Goal: Task Accomplishment & Management: Manage account settings

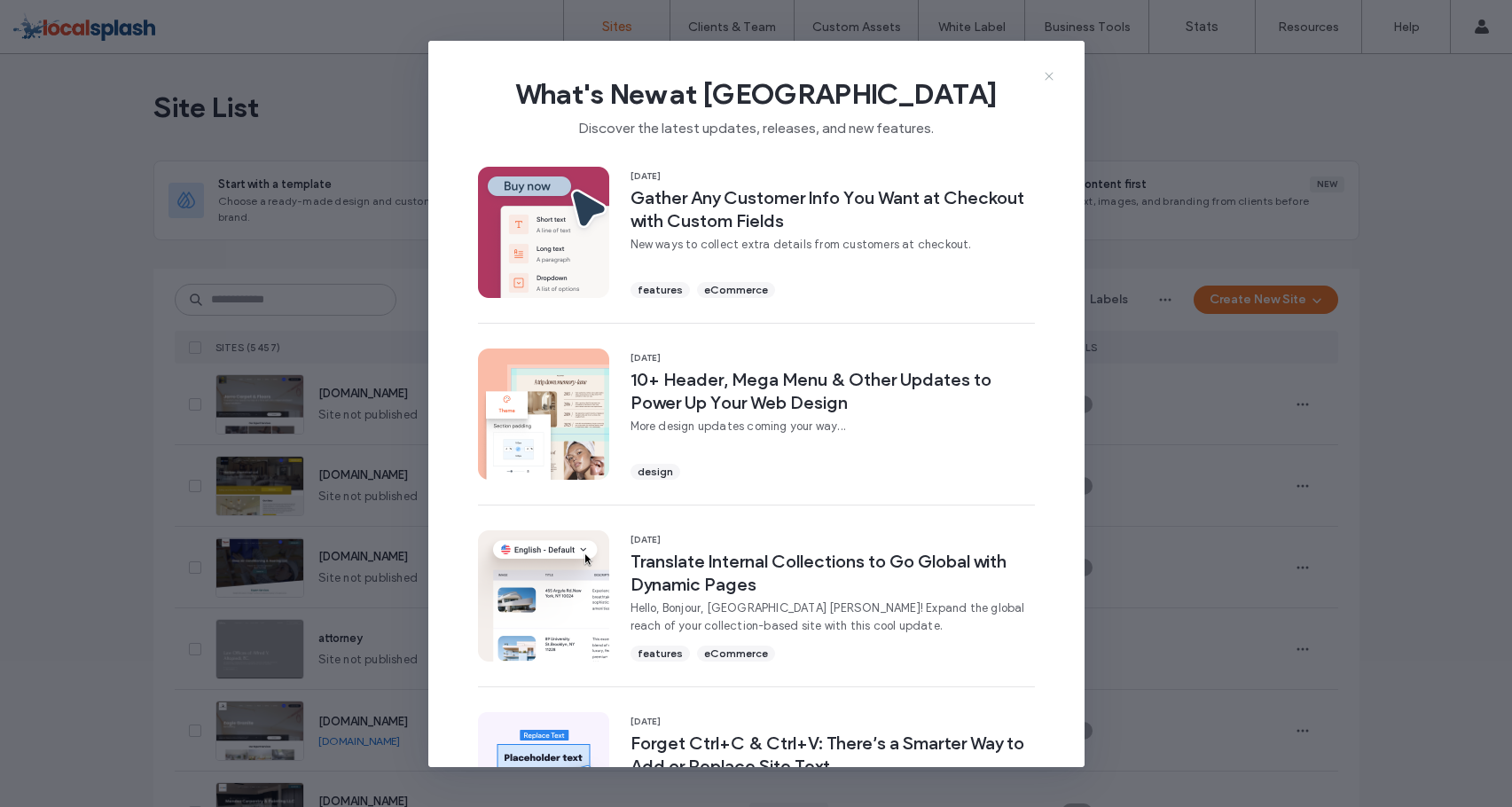
click at [1050, 69] on icon at bounding box center [1049, 76] width 14 height 14
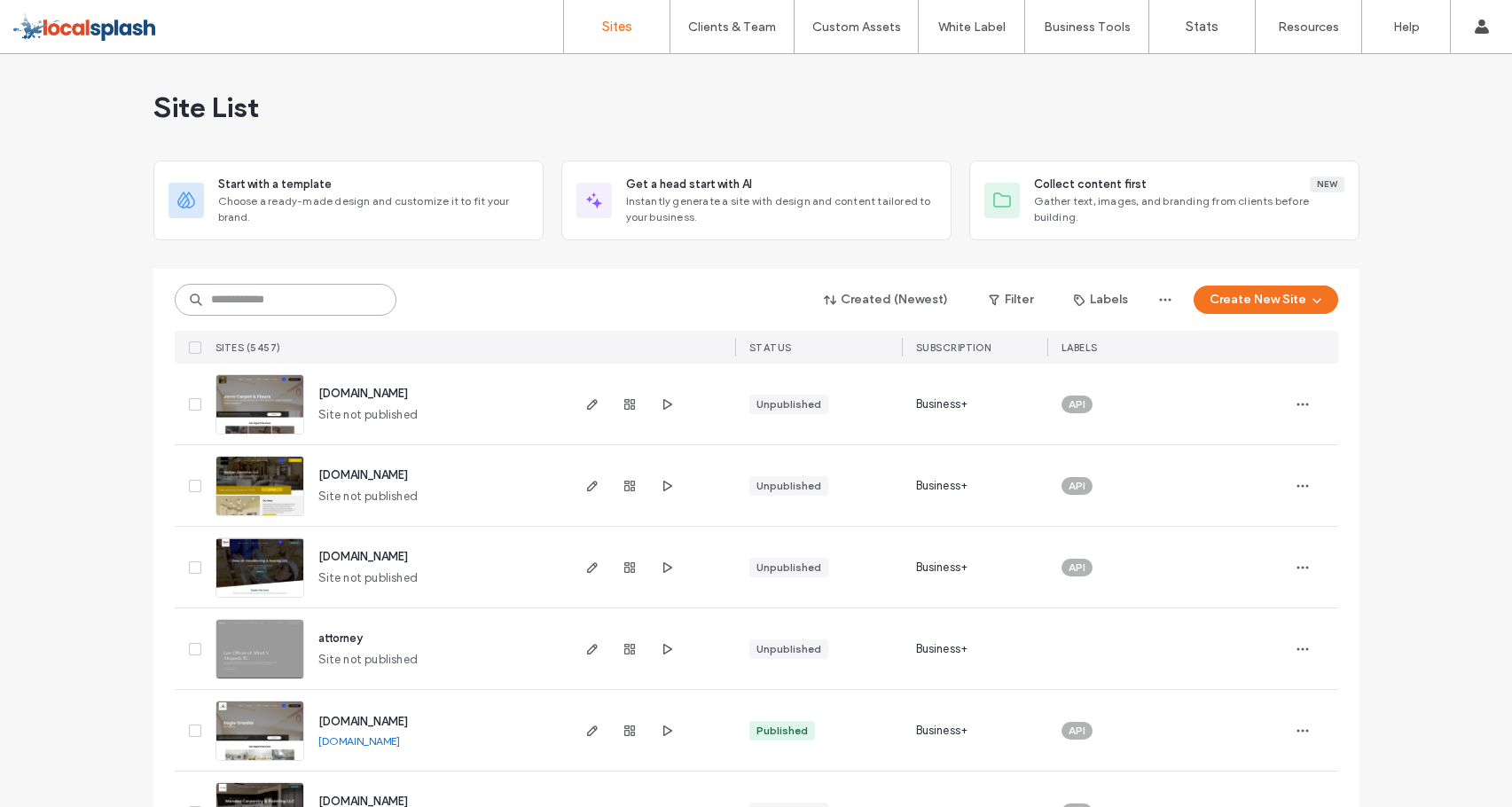
click at [370, 297] on input at bounding box center [286, 300] width 222 height 32
paste input "********"
type input "********"
click at [468, 300] on div "******** Created (Newest) Filter Labels Create New Site" at bounding box center [756, 300] width 1164 height 34
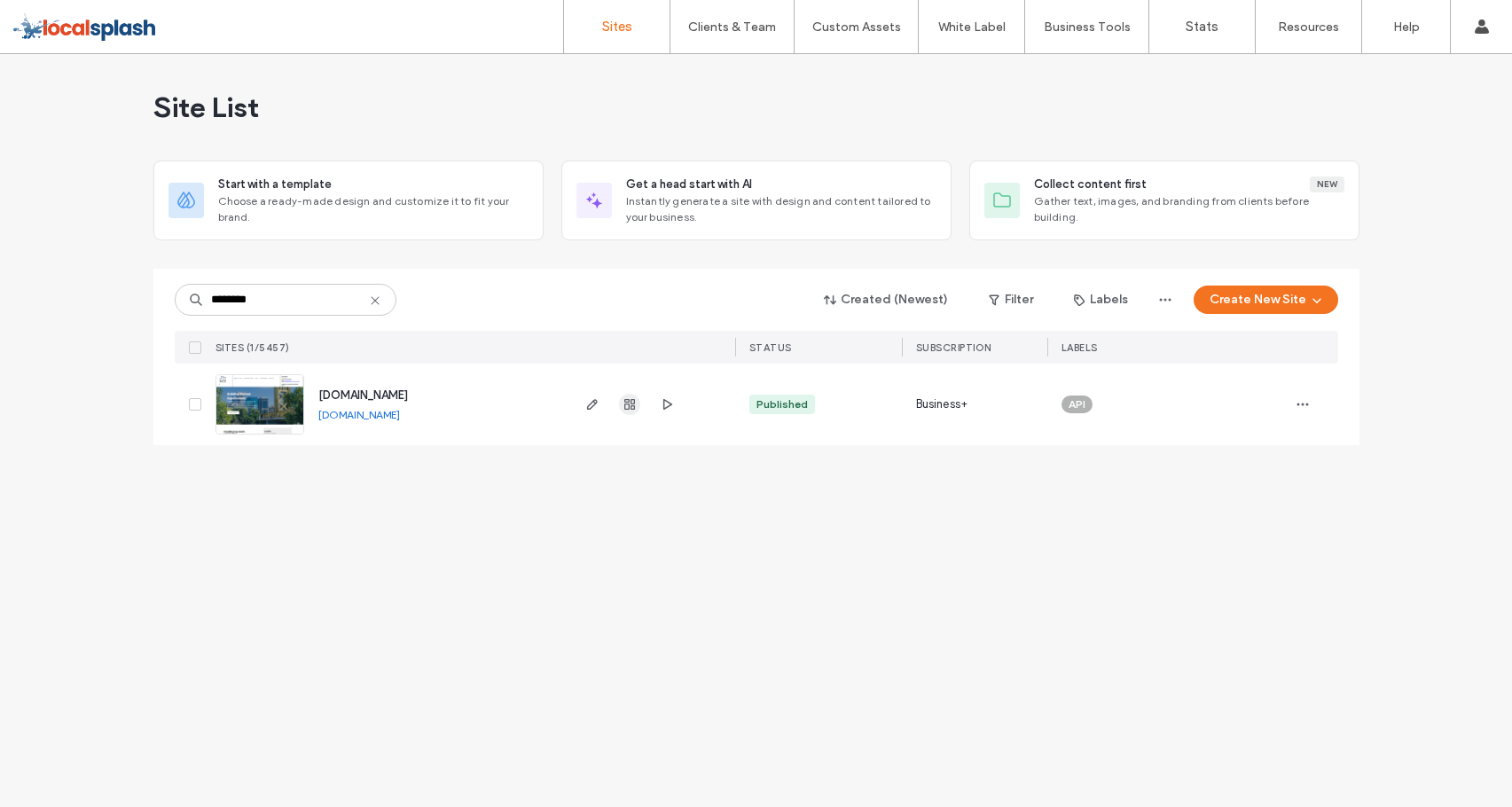
click at [626, 400] on use "button" at bounding box center [629, 404] width 11 height 11
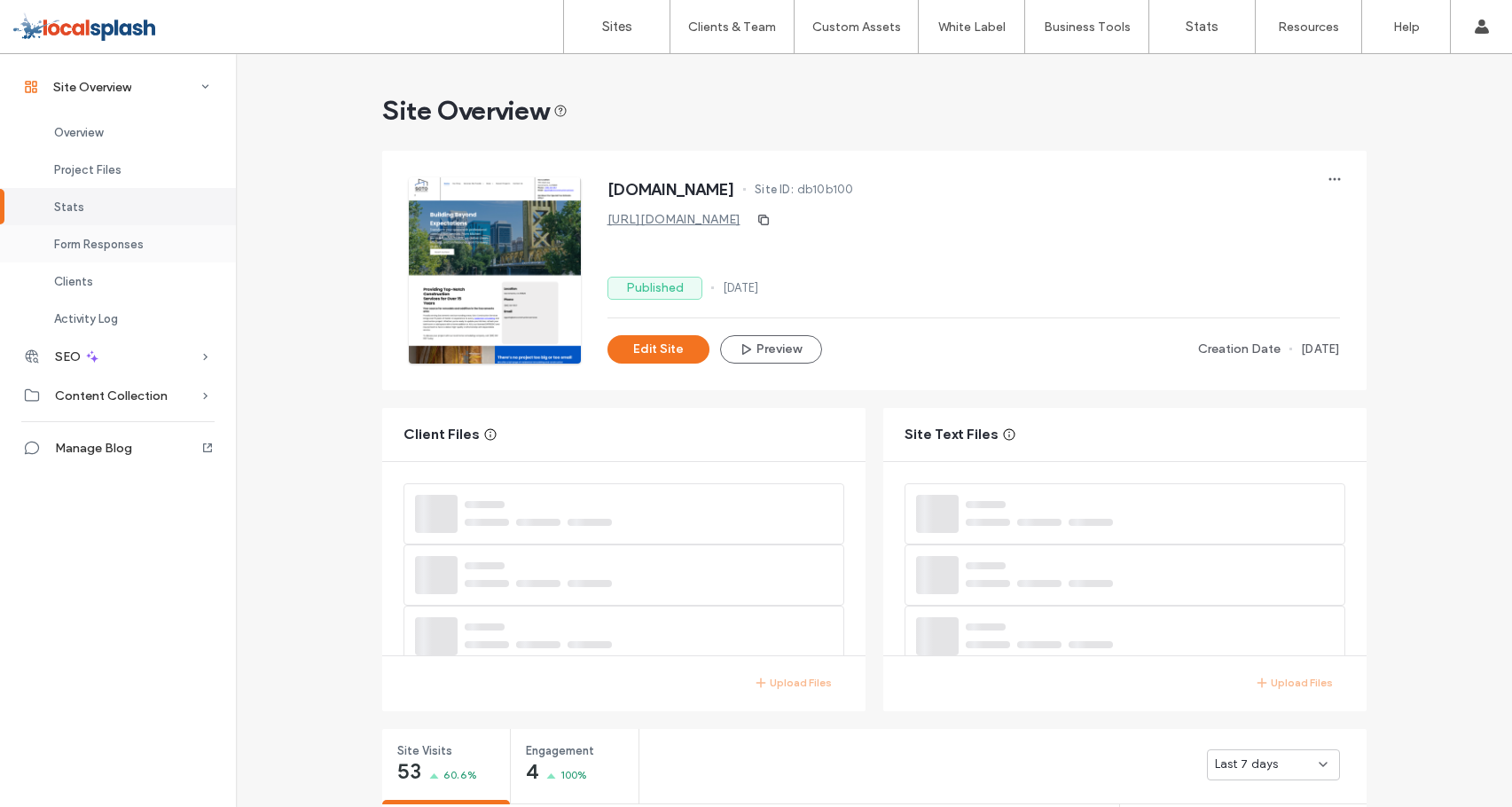
click at [178, 246] on div "Form Responses" at bounding box center [117, 243] width 236 height 37
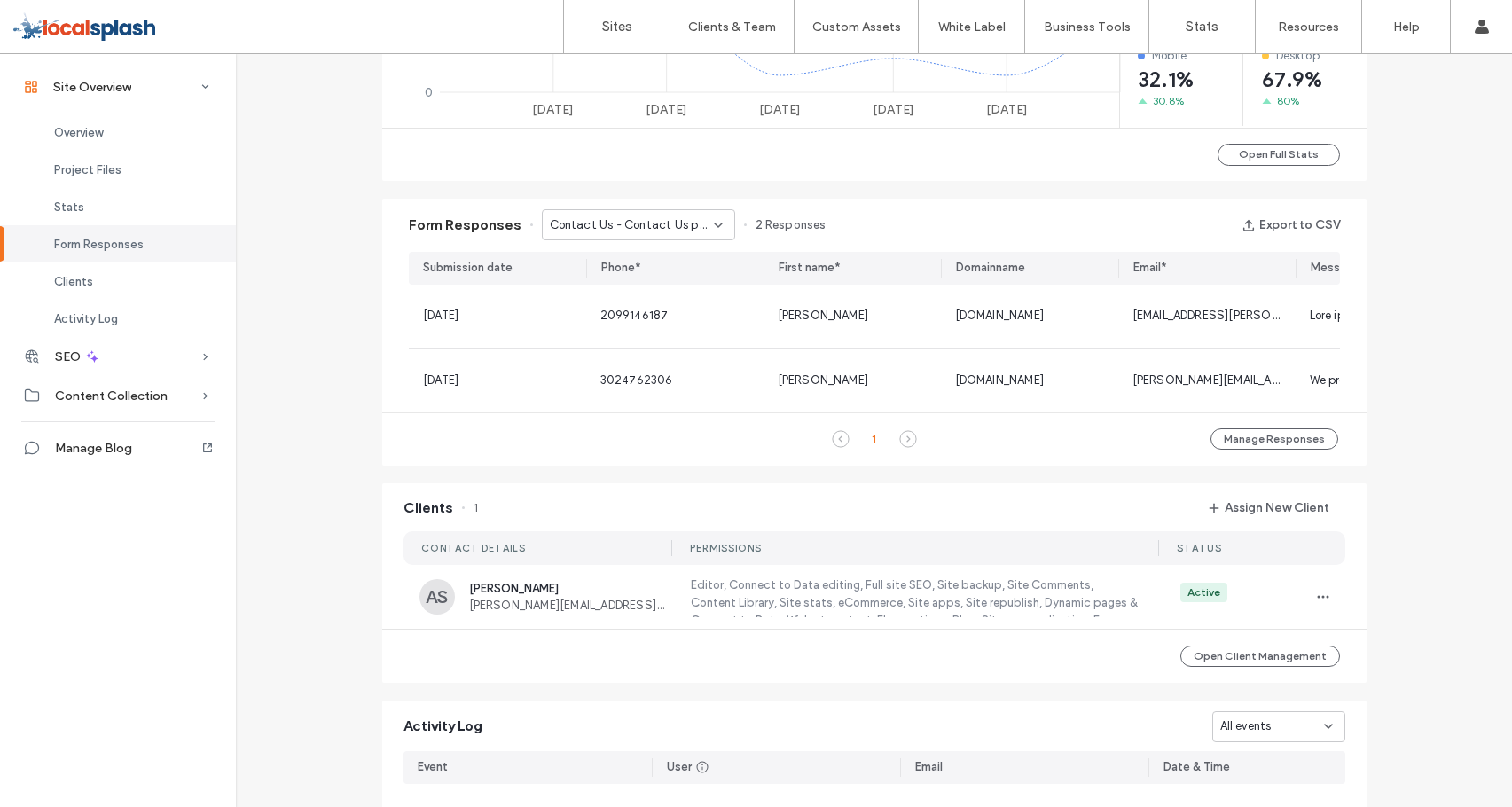
scroll to position [1140, 0]
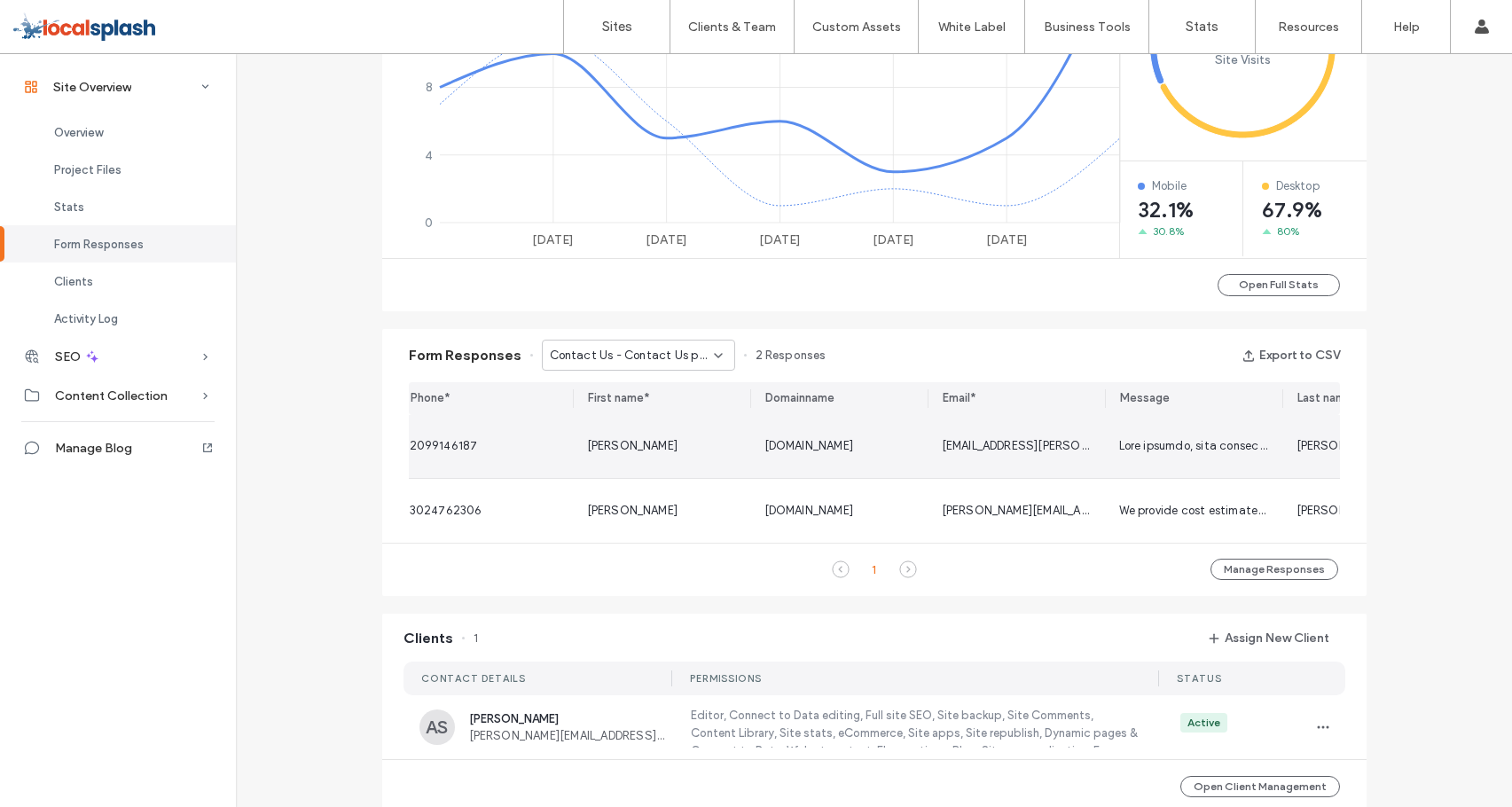
scroll to position [0, 311]
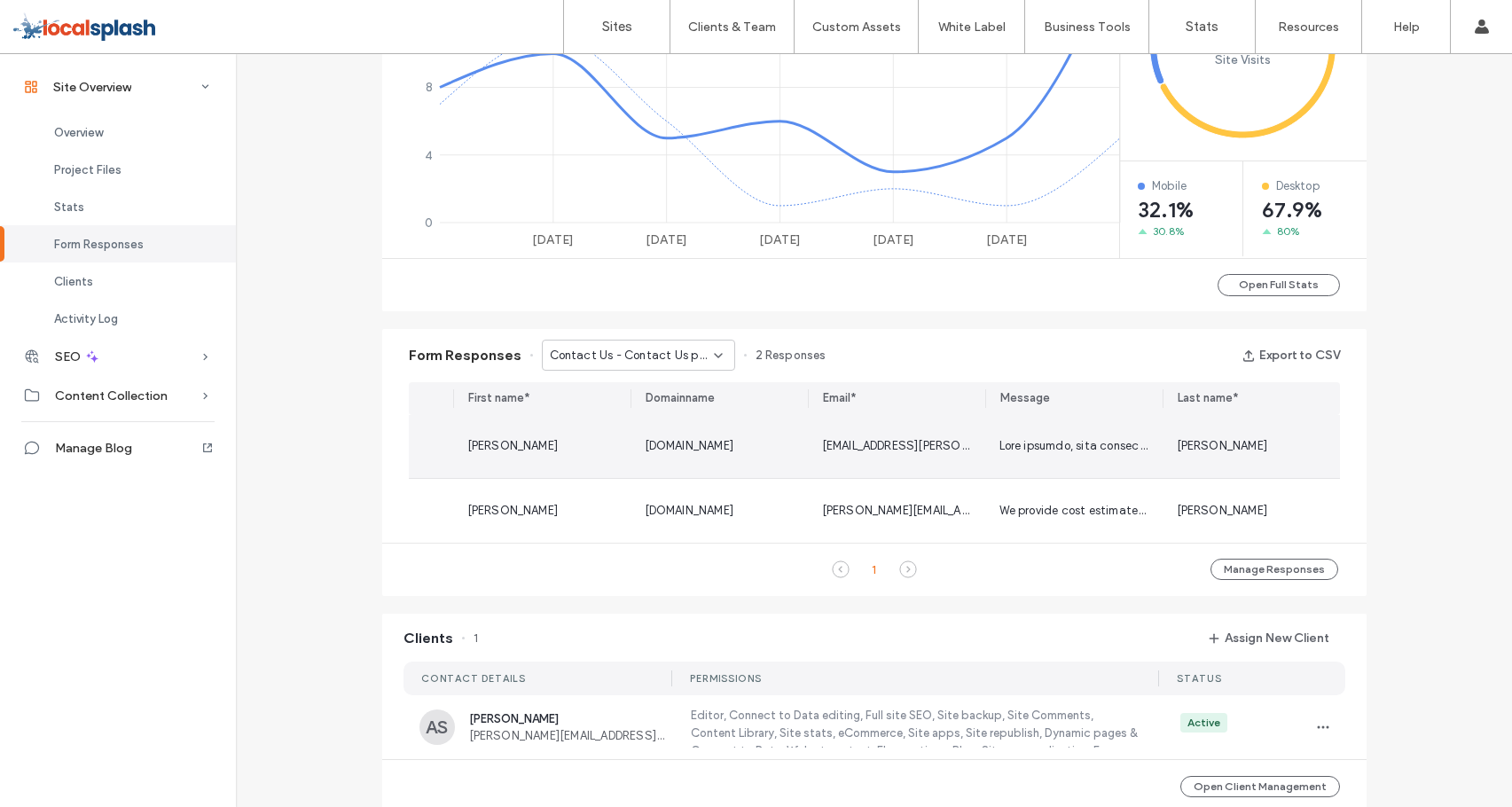
click at [1272, 452] on div "Amonett" at bounding box center [1251, 446] width 149 height 18
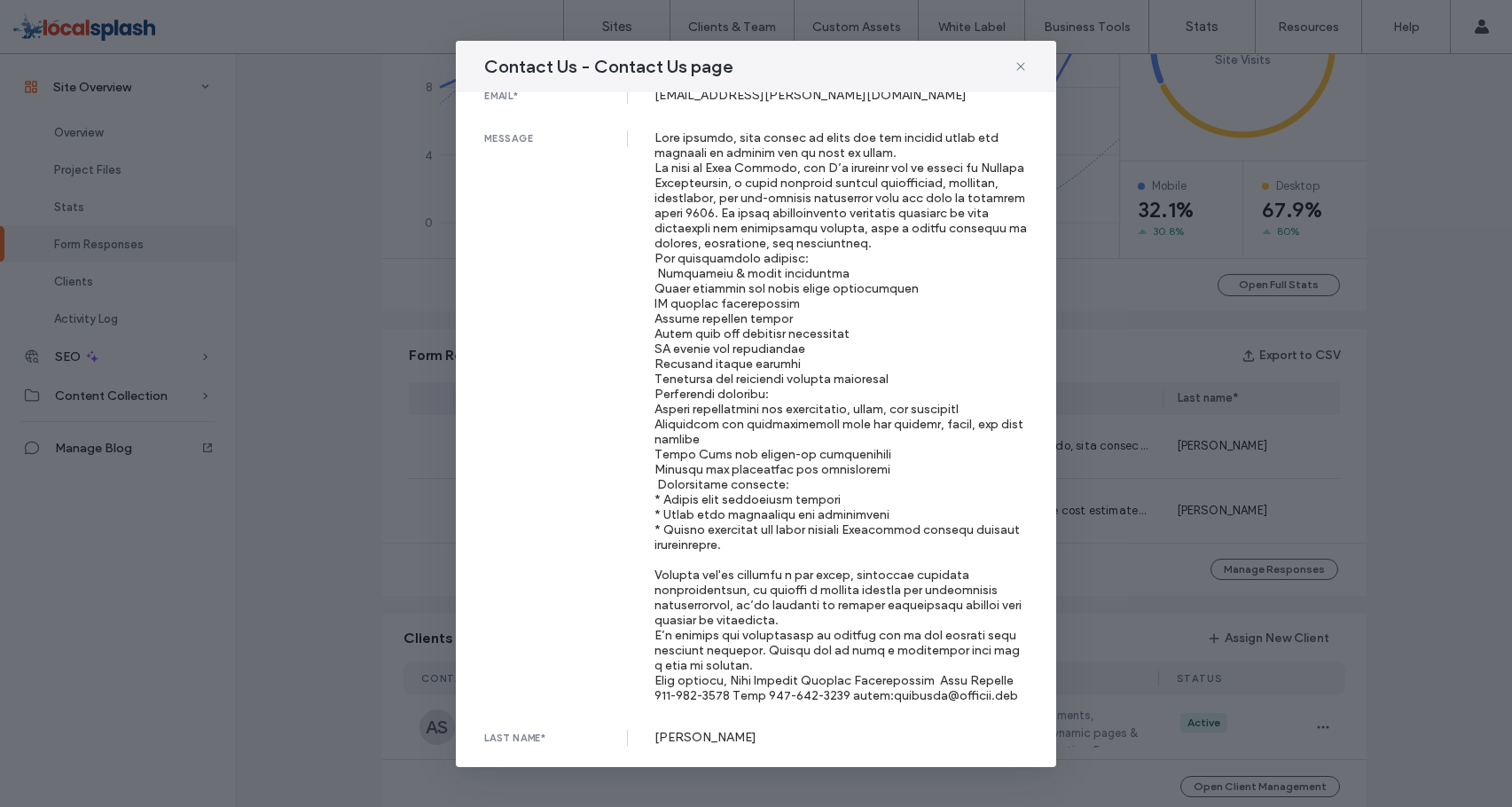
scroll to position [0, 0]
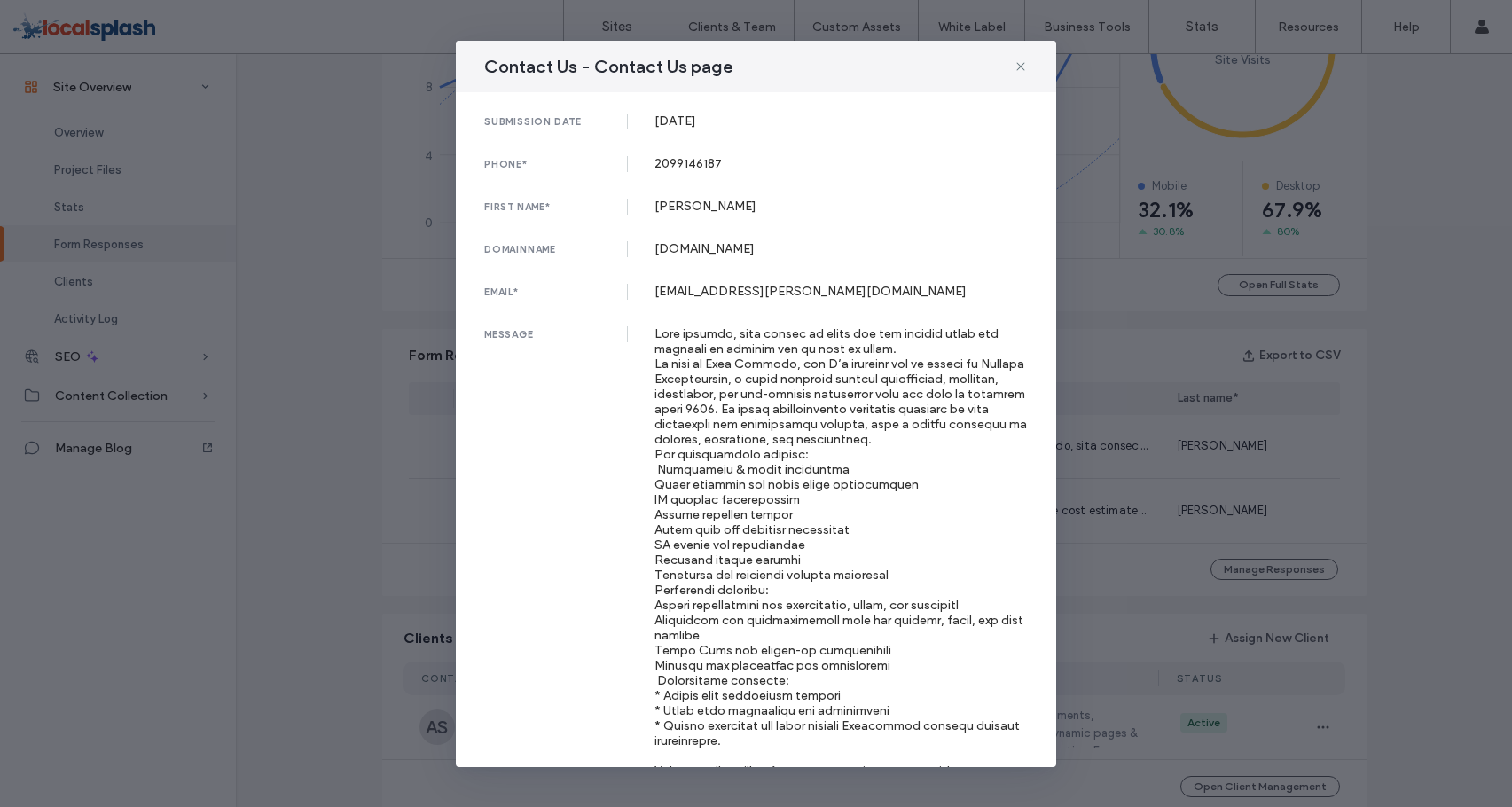
click at [1029, 69] on div "Contact Us - Contact Us page" at bounding box center [756, 67] width 600 height 52
click at [1021, 69] on icon at bounding box center [1020, 67] width 14 height 14
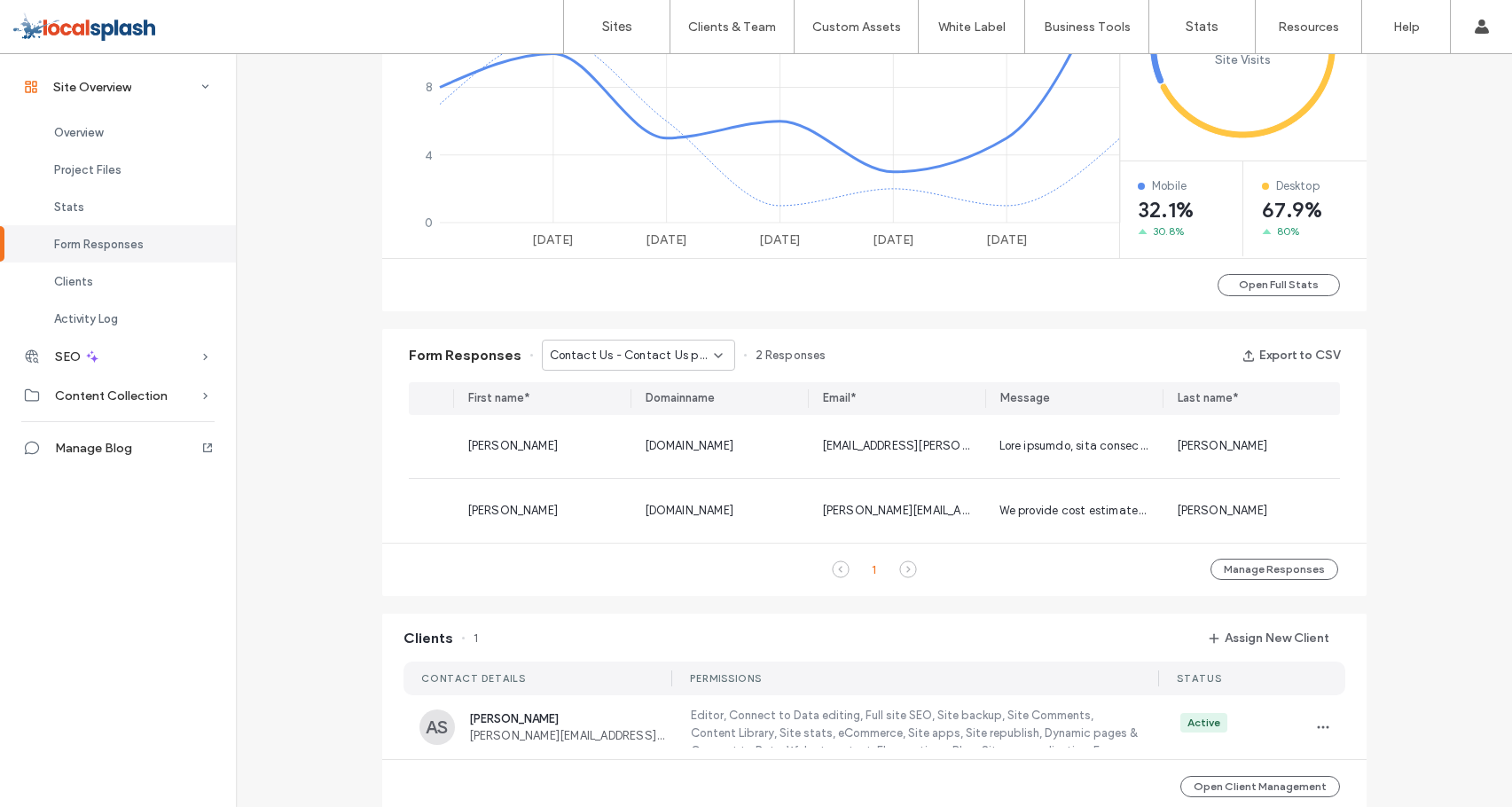
click at [640, 355] on span "Contact Us - Contact Us page" at bounding box center [631, 355] width 164 height 18
click at [655, 411] on span "Contact Us - Home page" at bounding box center [608, 418] width 136 height 18
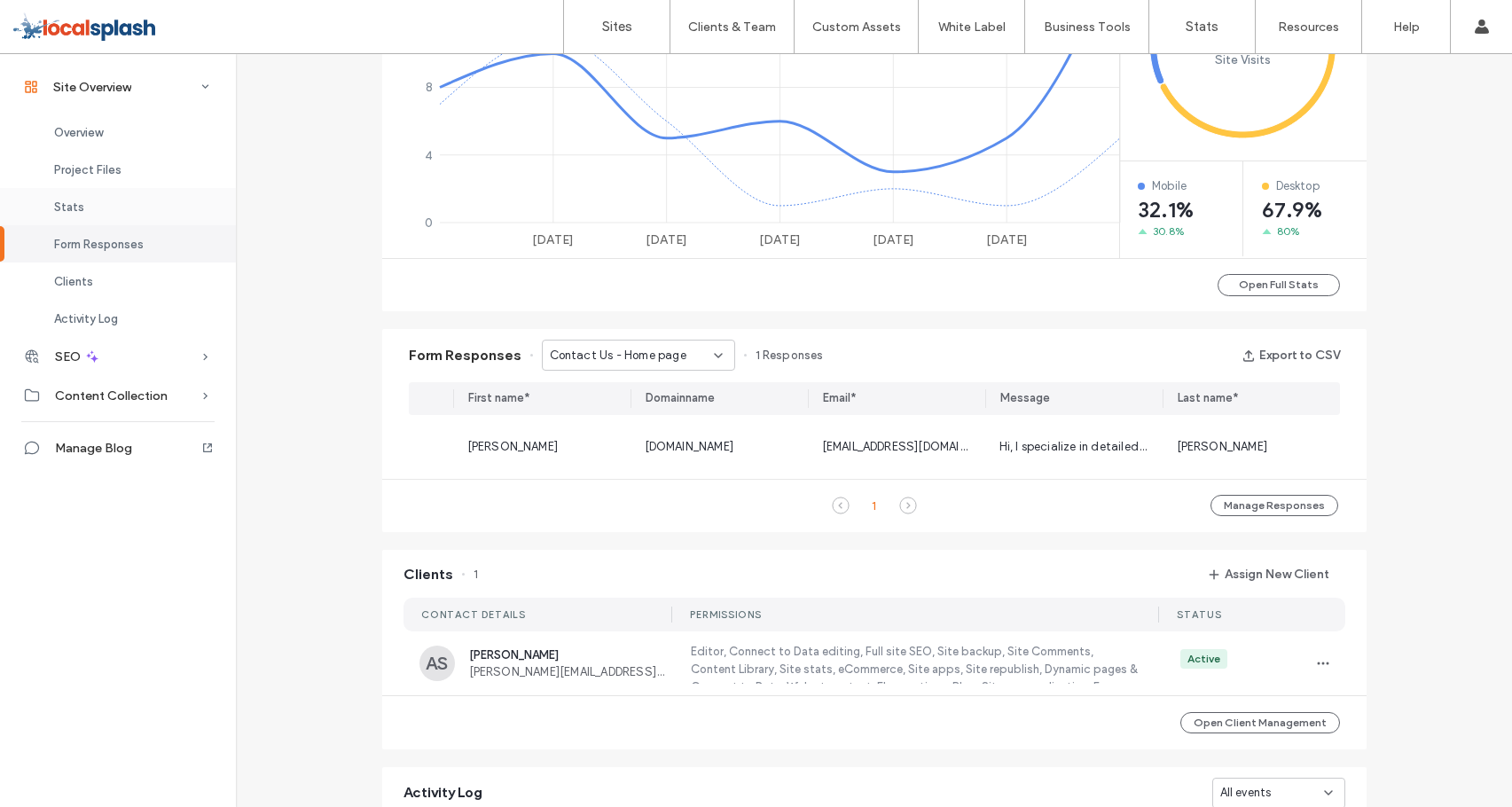
click at [81, 196] on div "Stats" at bounding box center [117, 206] width 236 height 37
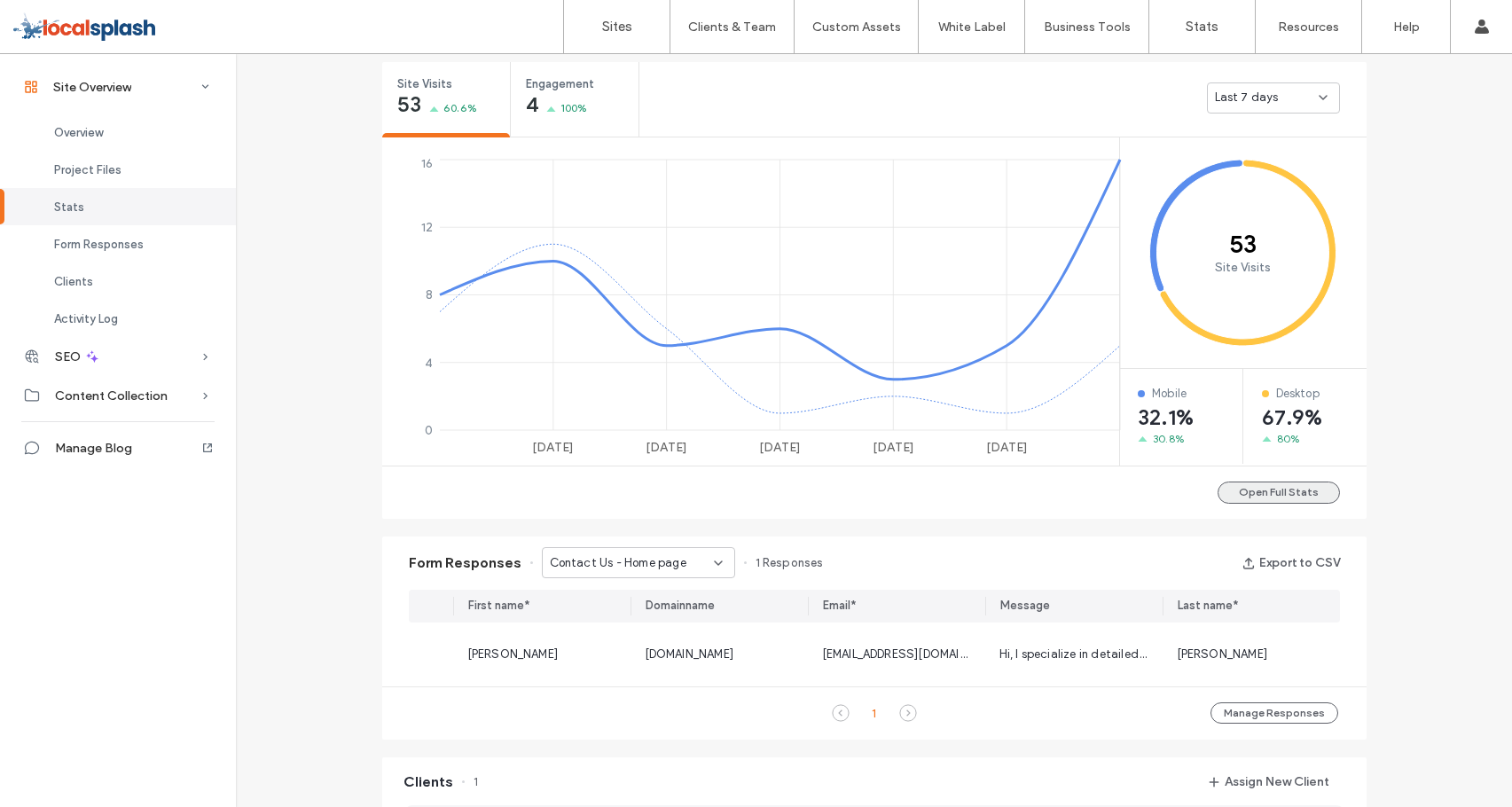
click at [1256, 500] on button "Open Full Stats" at bounding box center [1278, 493] width 122 height 22
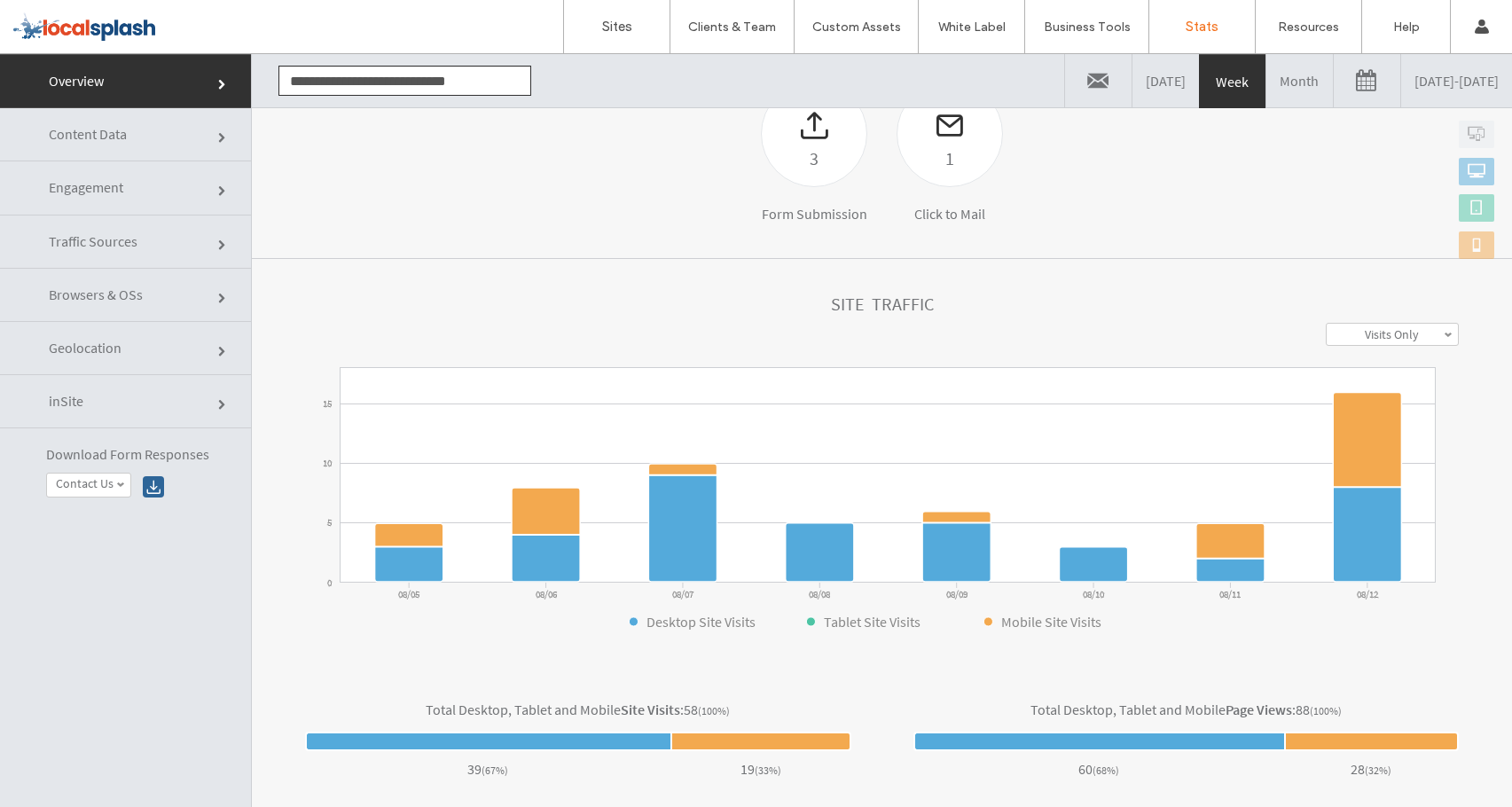
scroll to position [59, 0]
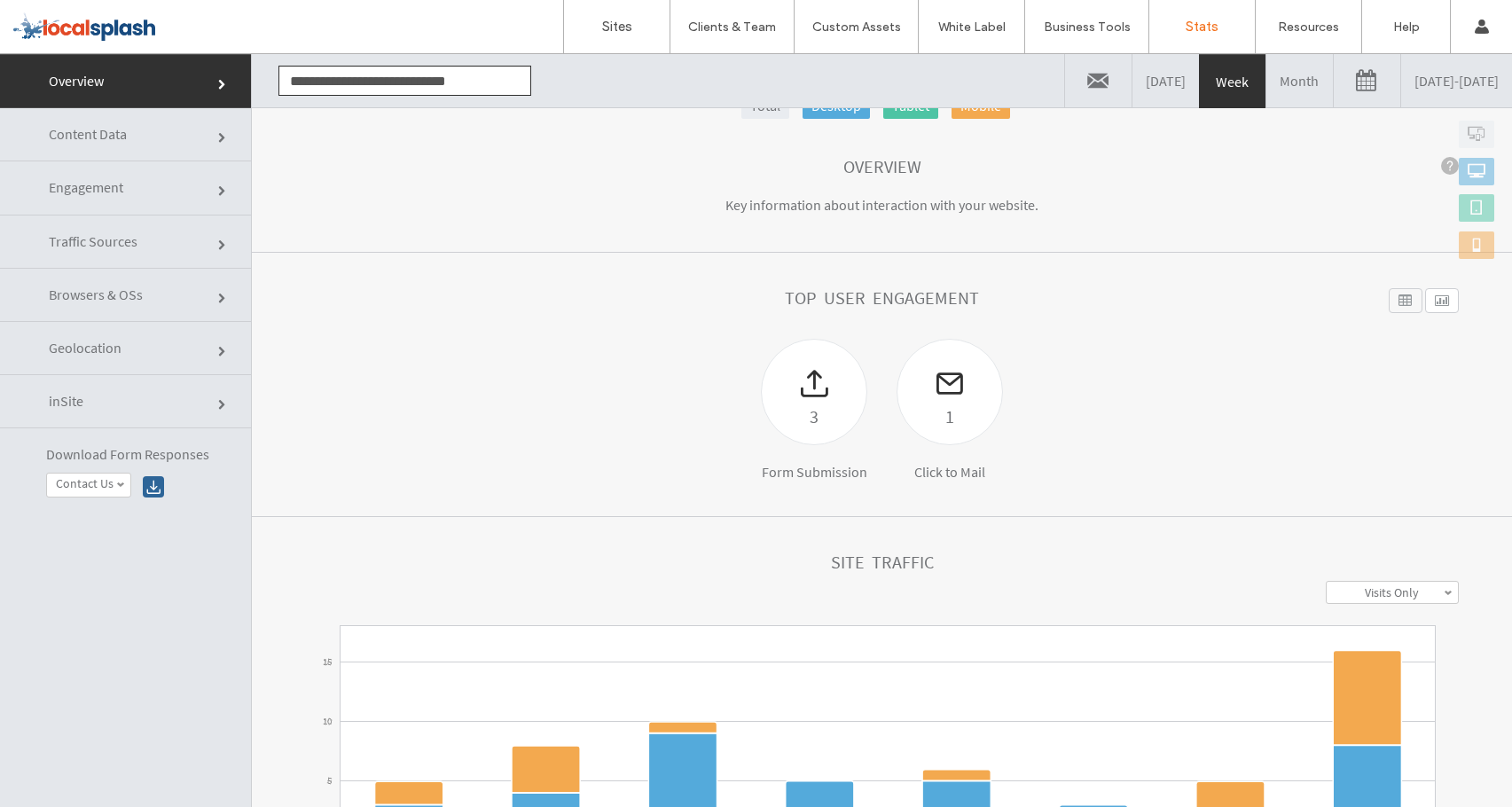
click link "Content Data"
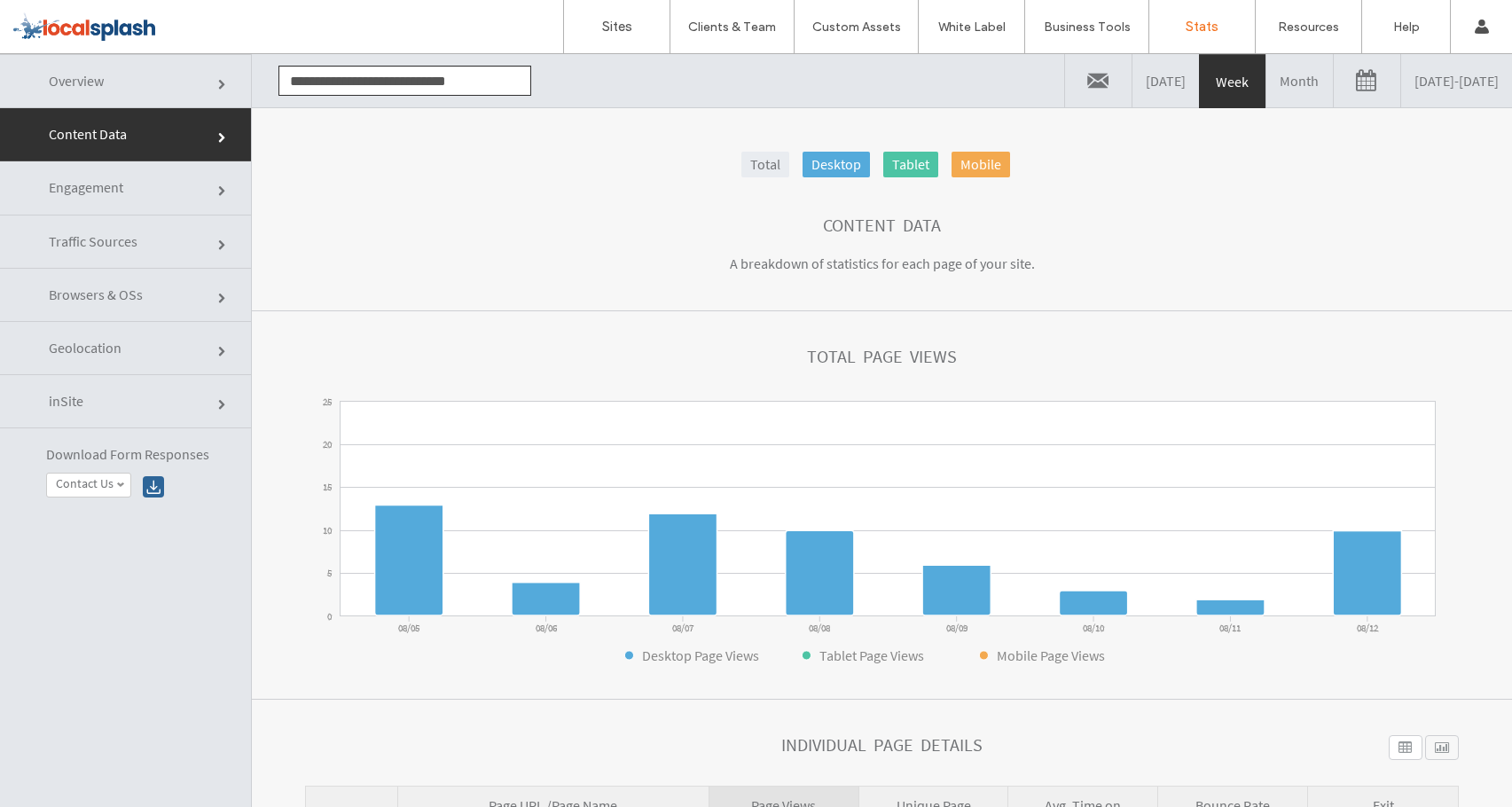
click link "Engagement"
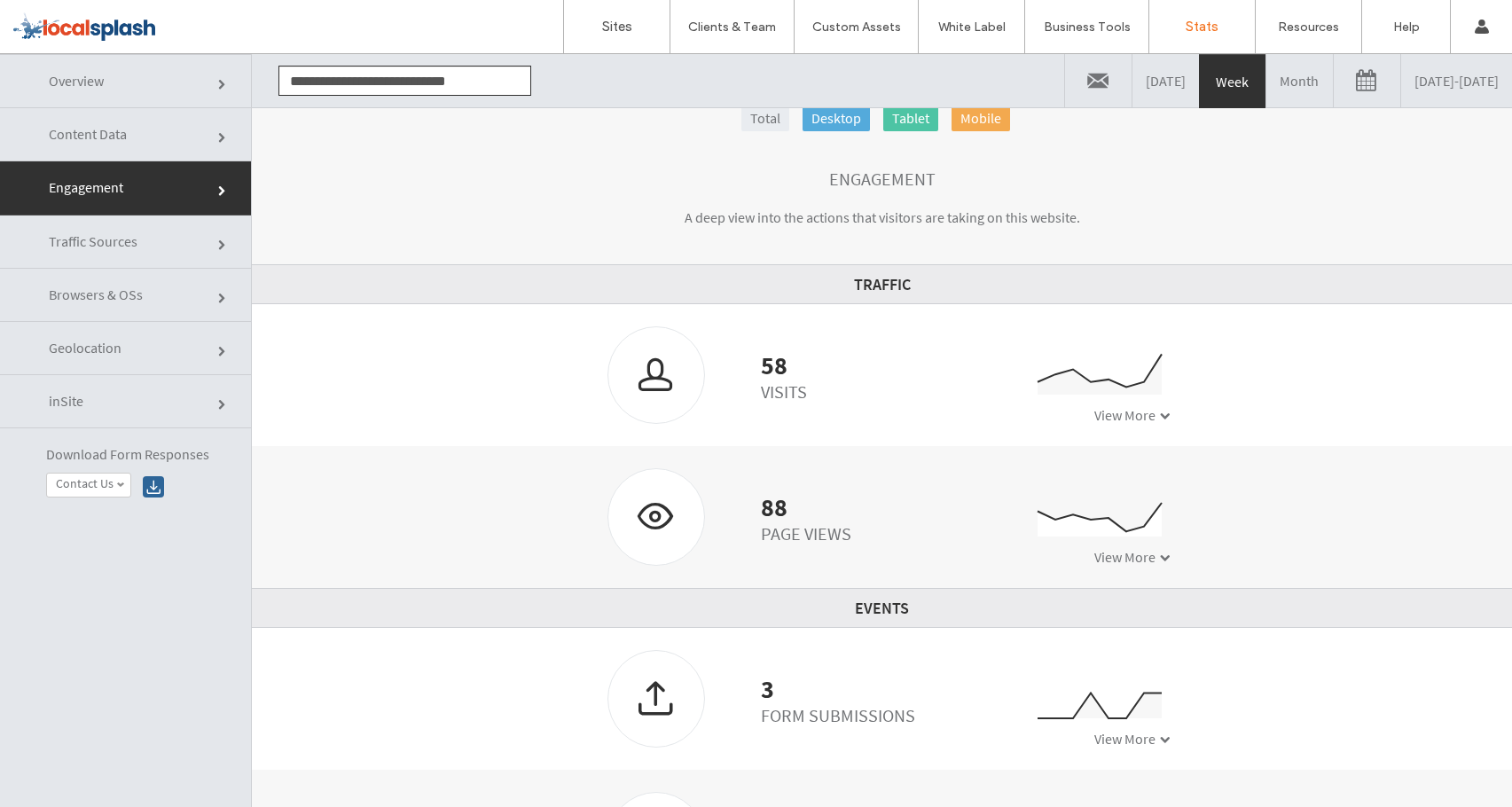
scroll to position [0, 0]
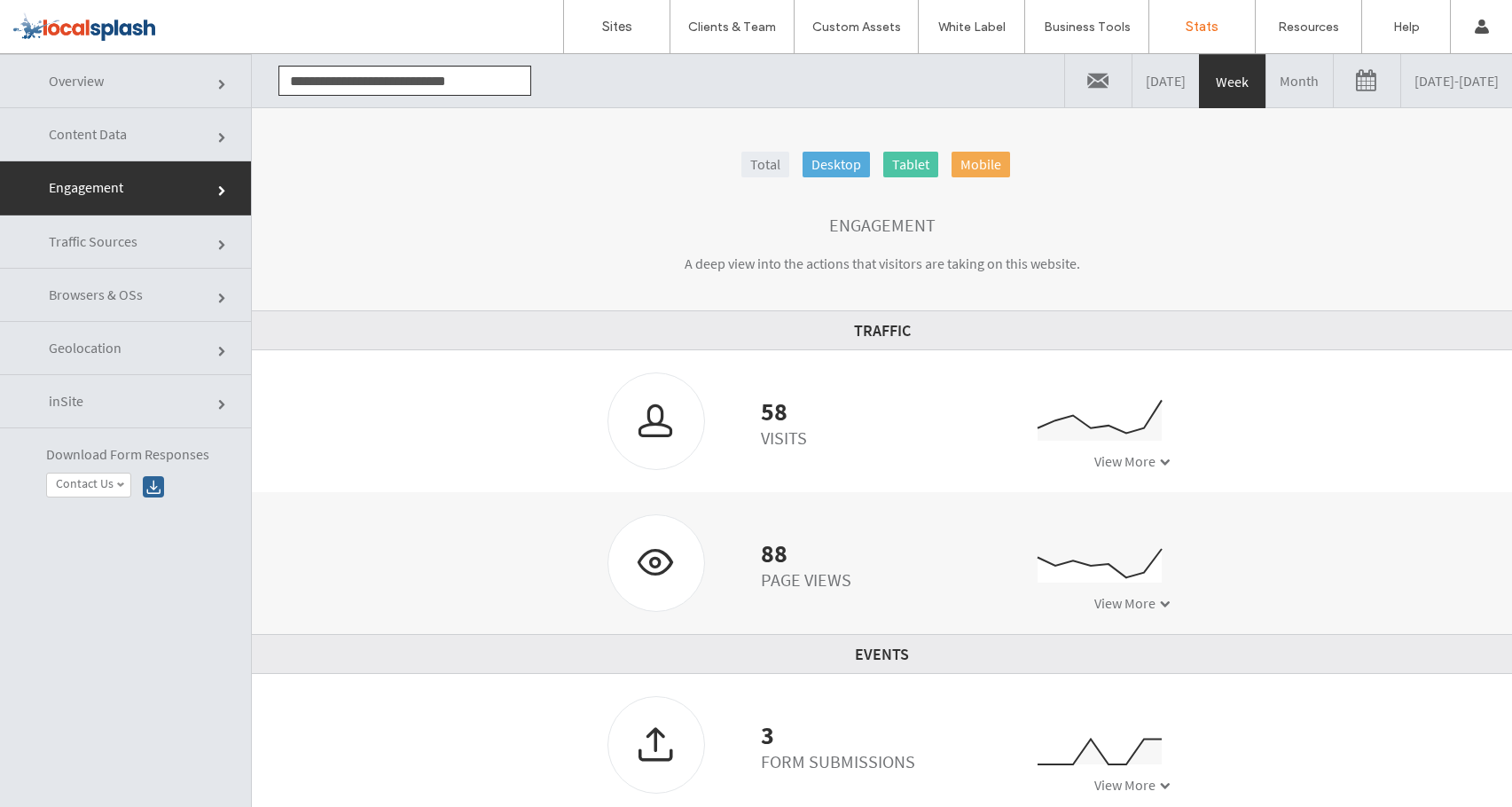
click link "Traffic Sources"
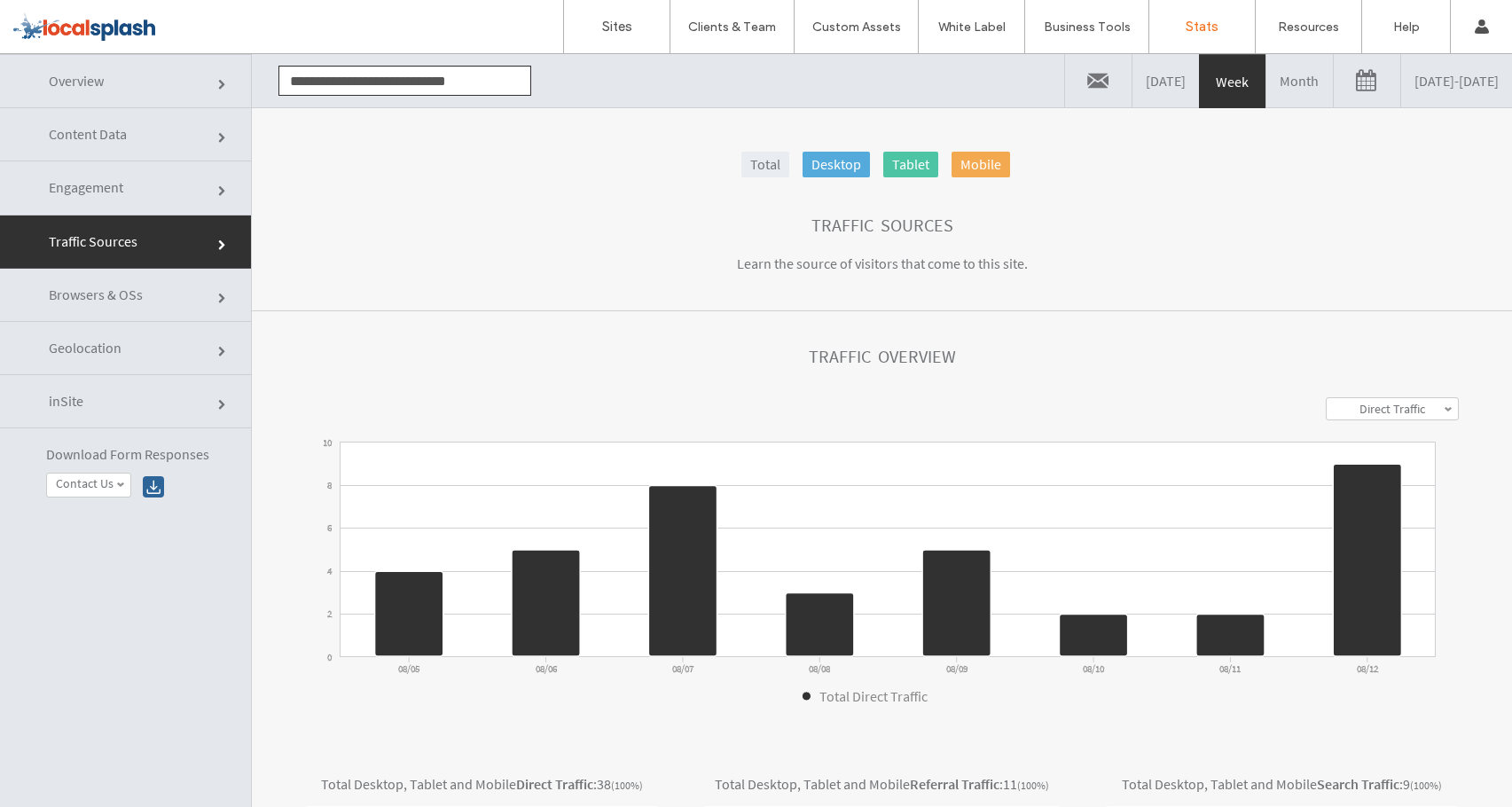
click link "Overview"
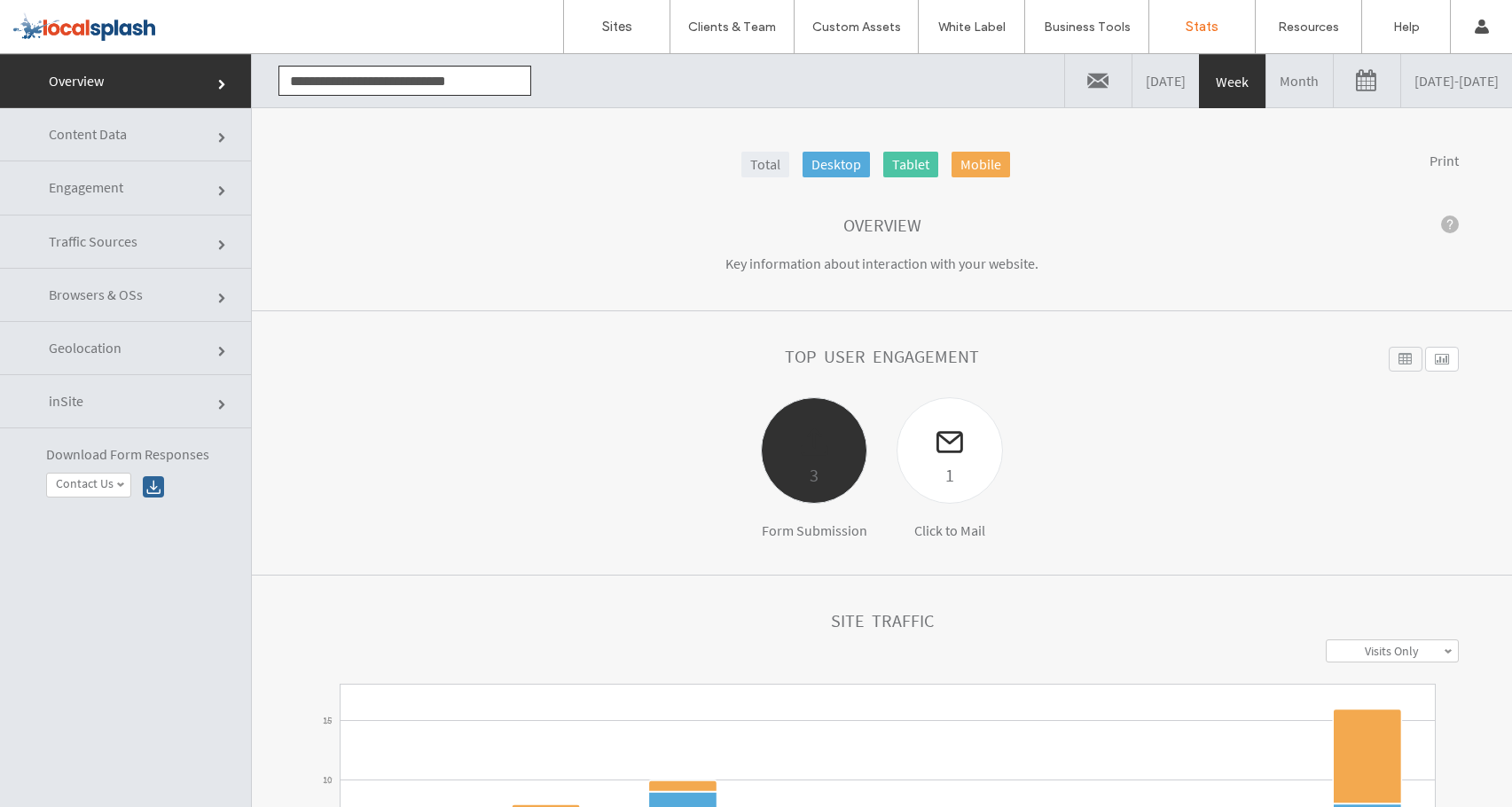
click div "3"
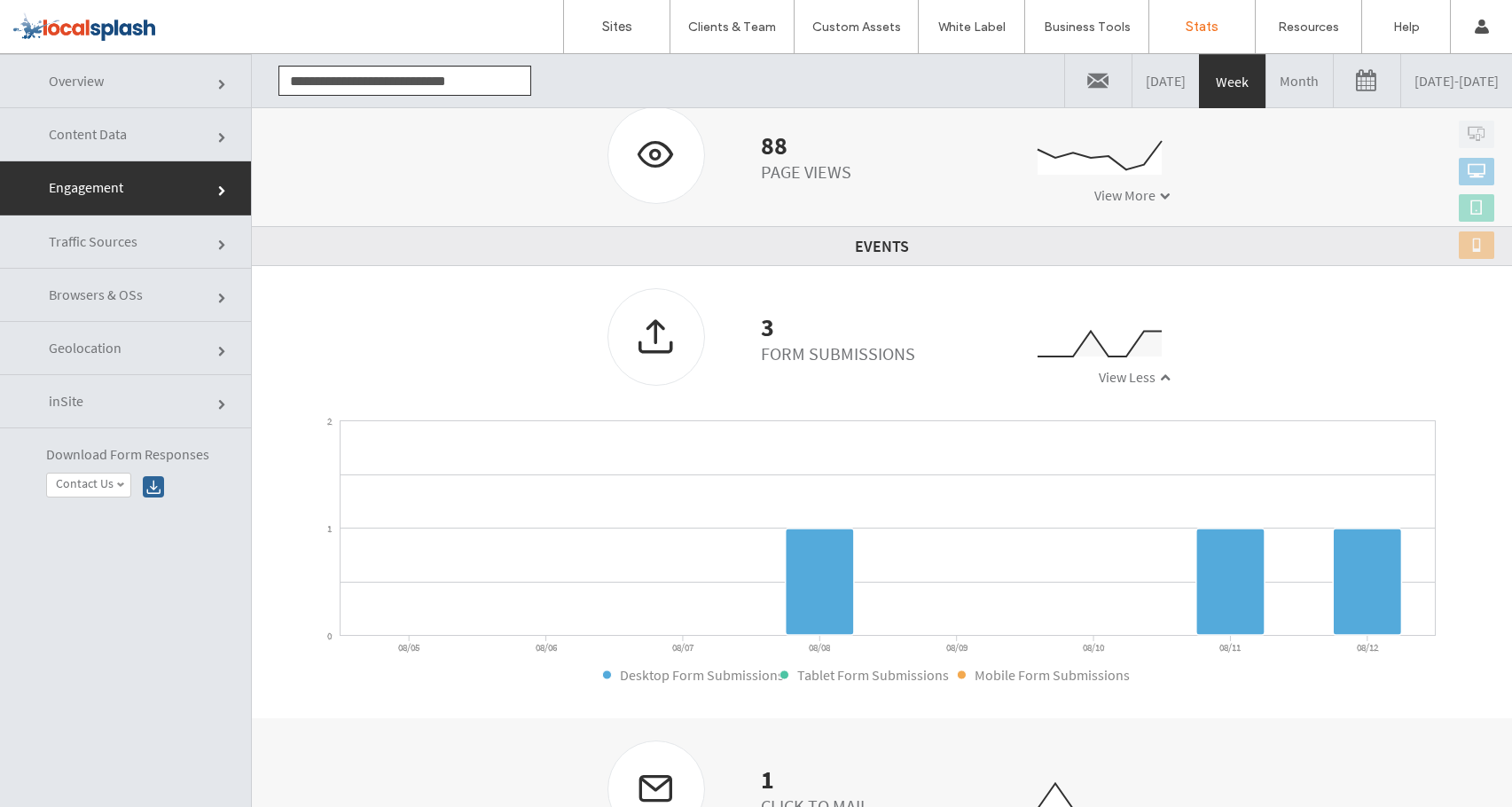
scroll to position [90, 0]
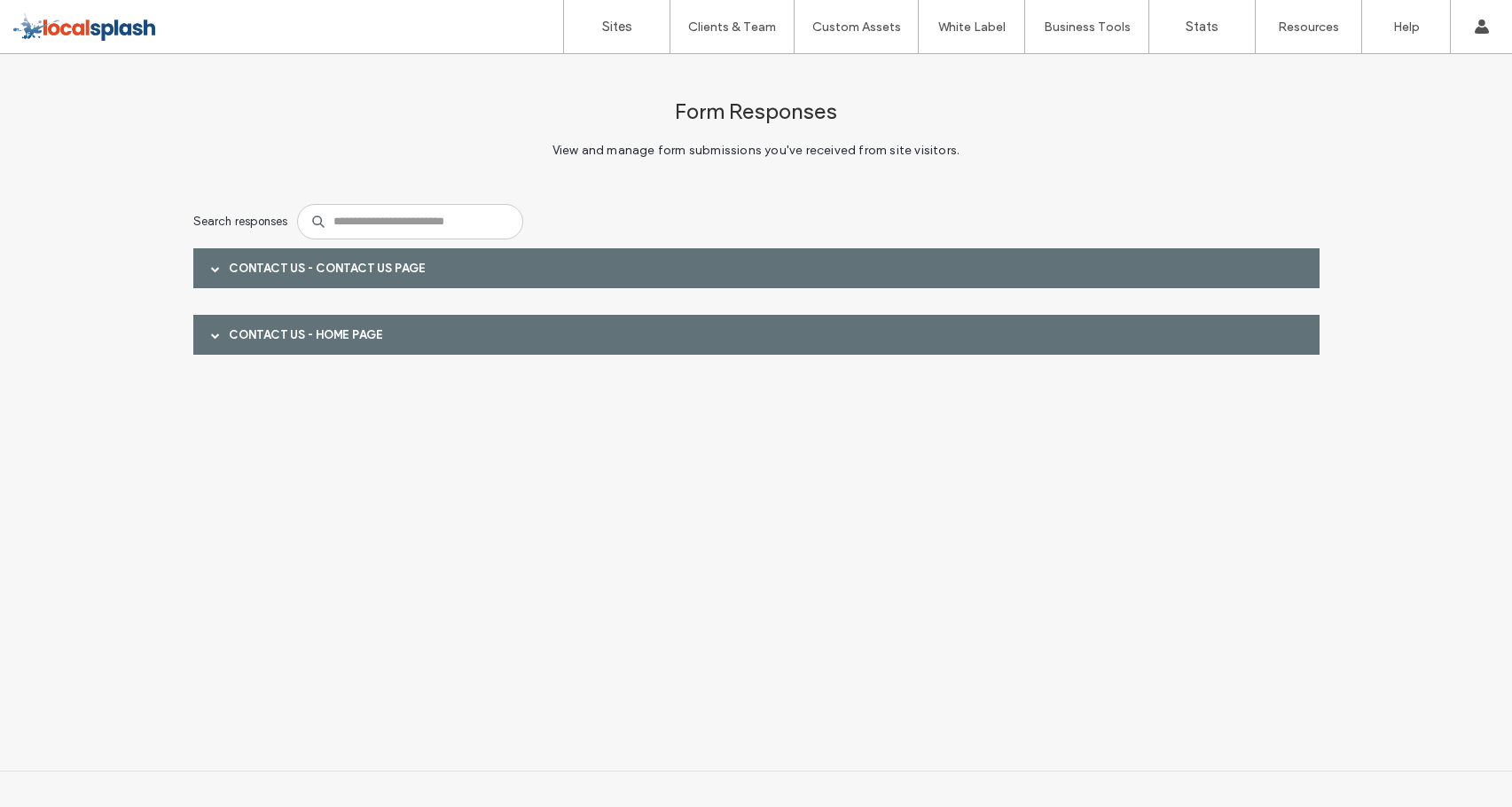
click at [462, 273] on div "Contact Us - Contact Us page" at bounding box center [756, 268] width 1127 height 40
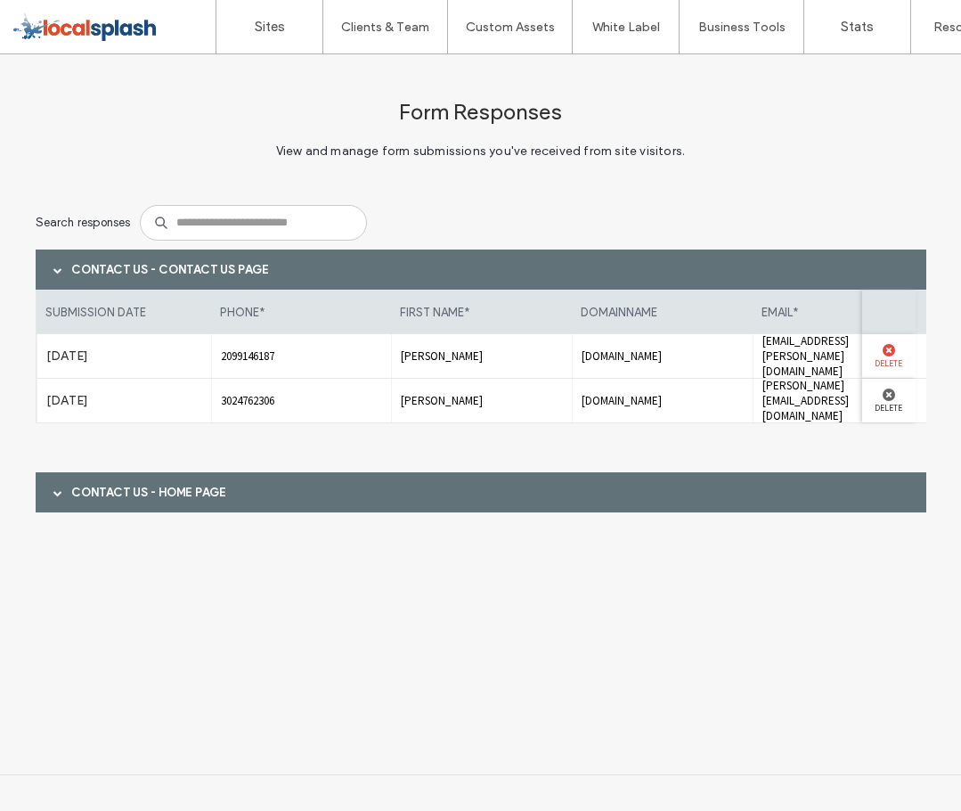
click at [885, 350] on use at bounding box center [889, 350] width 12 height 12
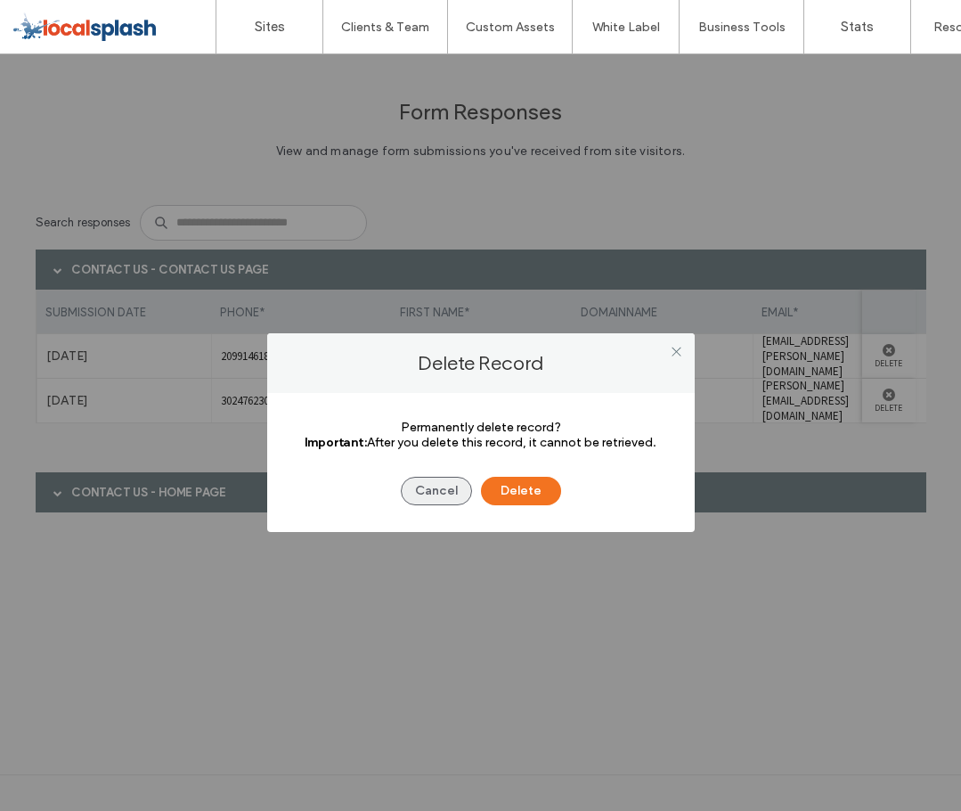
click at [431, 494] on button "Cancel" at bounding box center [436, 491] width 71 height 29
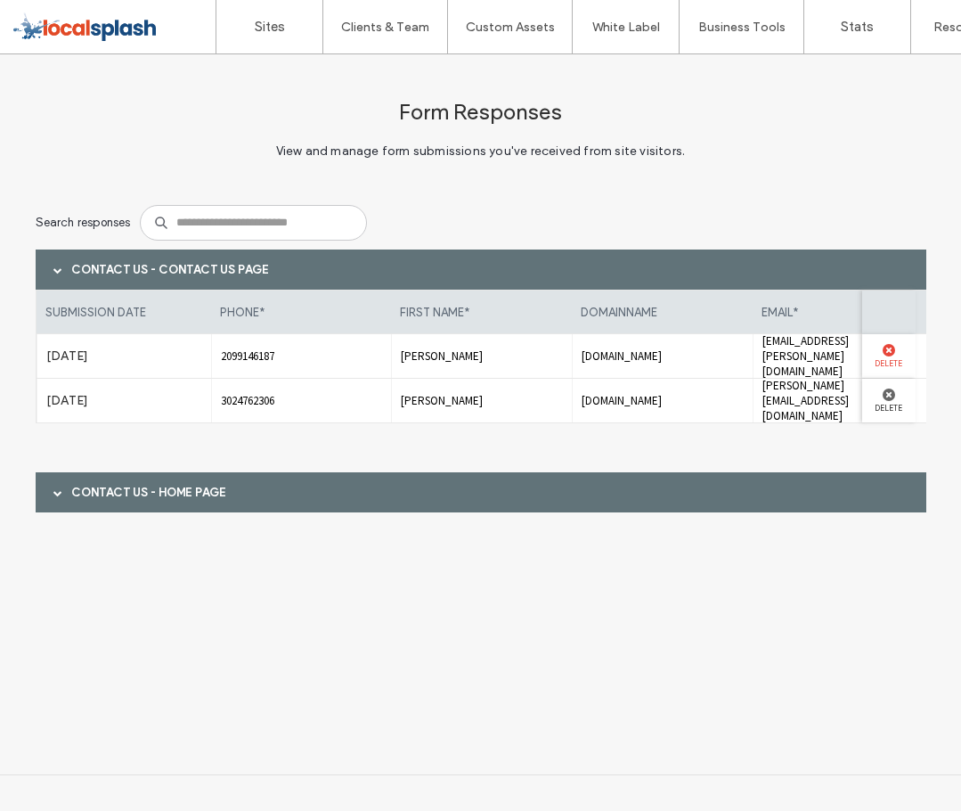
click at [893, 350] on use at bounding box center [889, 350] width 12 height 12
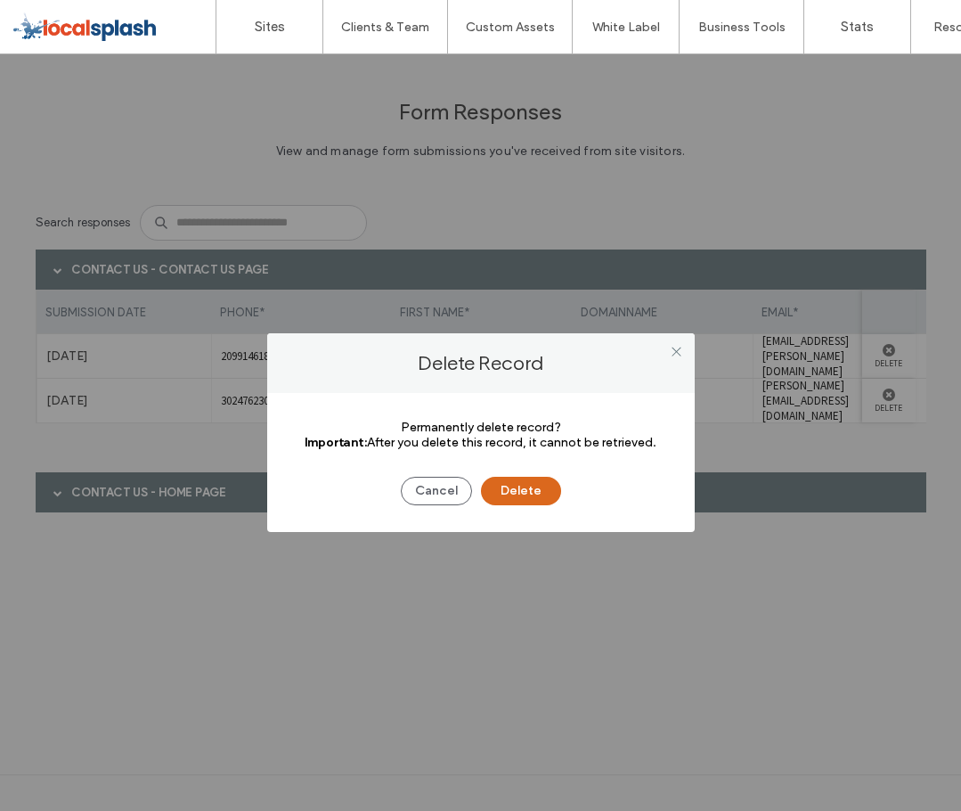
click at [527, 496] on button "Delete" at bounding box center [521, 491] width 80 height 29
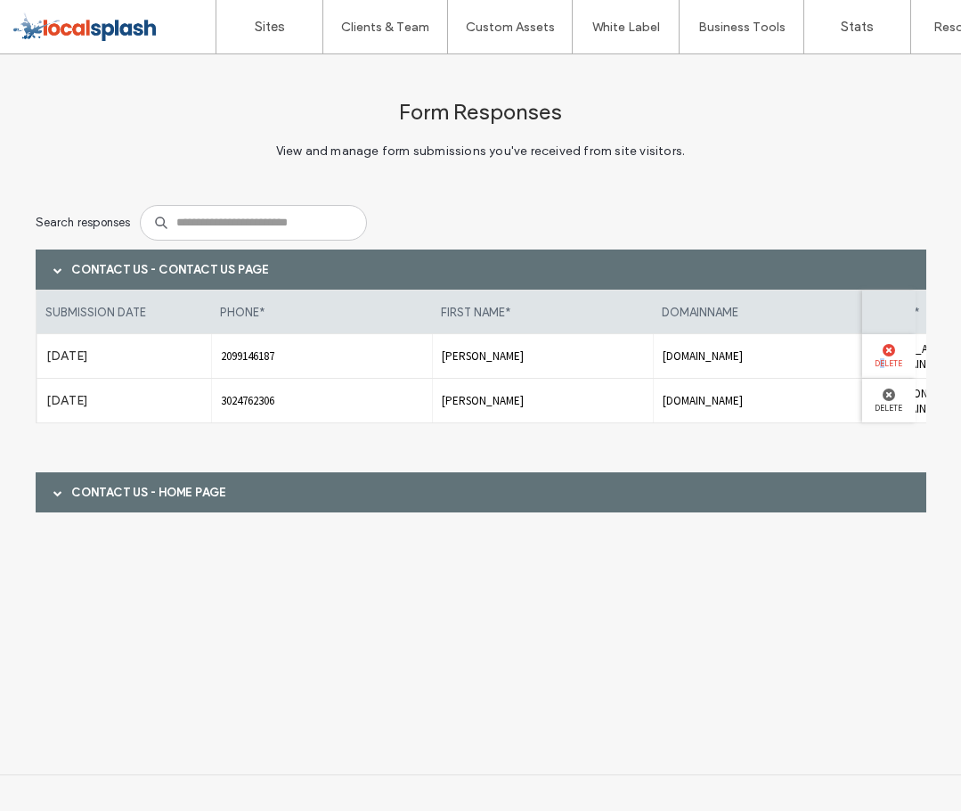
click at [883, 356] on label "Delete" at bounding box center [889, 362] width 36 height 12
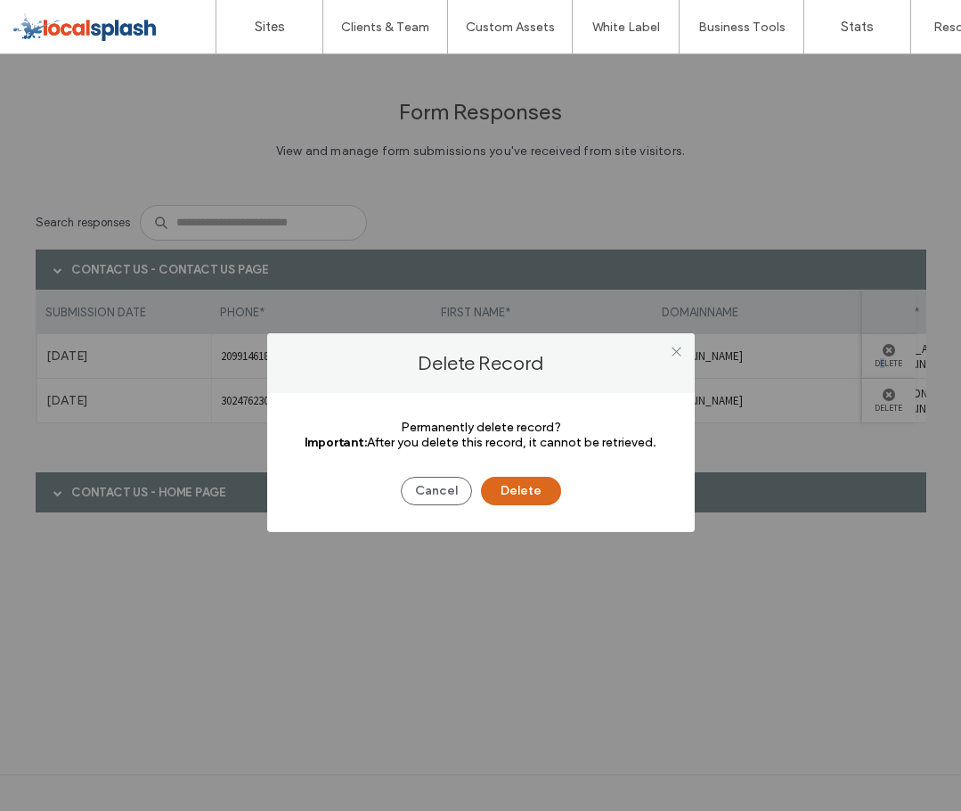
click at [527, 500] on button "Delete" at bounding box center [521, 491] width 80 height 29
